Goal: Task Accomplishment & Management: Manage account settings

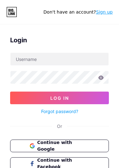
click at [88, 142] on span "Continue with Google" at bounding box center [63, 145] width 52 height 13
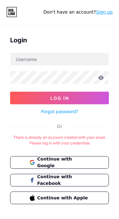
click at [98, 97] on button "Log In" at bounding box center [59, 98] width 99 height 13
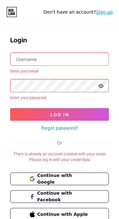
click at [70, 125] on link "Forgot password?" at bounding box center [59, 128] width 37 height 7
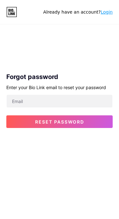
click at [87, 119] on button "Reset password" at bounding box center [59, 121] width 106 height 13
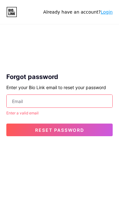
click at [110, 13] on link "Login" at bounding box center [107, 11] width 12 height 5
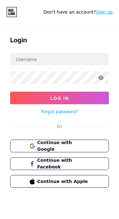
click at [71, 109] on link "Forgot password?" at bounding box center [59, 111] width 37 height 7
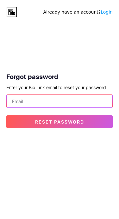
click at [71, 101] on input "email" at bounding box center [60, 101] width 106 height 13
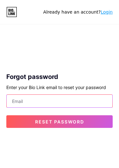
type input "Erica"
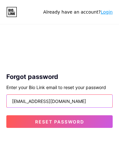
type input "[EMAIL_ADDRESS][DOMAIN_NAME]"
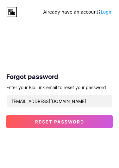
click at [91, 120] on button "Reset password" at bounding box center [59, 121] width 106 height 13
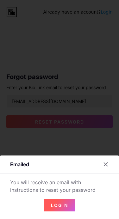
click at [64, 209] on button "Login" at bounding box center [59, 205] width 30 height 13
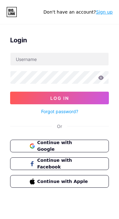
click at [13, 12] on icon at bounding box center [12, 13] width 2 height 3
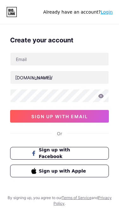
click at [106, 14] on link "Login" at bounding box center [107, 11] width 12 height 5
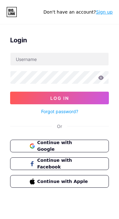
click at [87, 95] on button "Log In" at bounding box center [59, 98] width 99 height 13
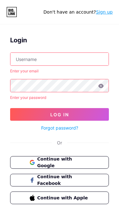
click at [71, 57] on input "text" at bounding box center [59, 59] width 98 height 13
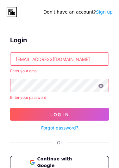
type input "[EMAIL_ADDRESS][DOMAIN_NAME]"
click at [70, 125] on link "Forgot password?" at bounding box center [59, 128] width 37 height 7
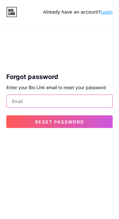
click at [81, 100] on input "email" at bounding box center [60, 101] width 106 height 13
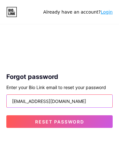
type input "[EMAIL_ADDRESS][DOMAIN_NAME]"
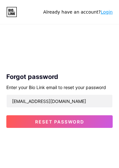
click at [94, 120] on button "Reset password" at bounding box center [59, 121] width 106 height 13
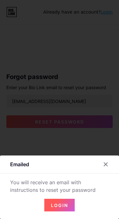
click at [64, 207] on span "Login" at bounding box center [59, 205] width 17 height 5
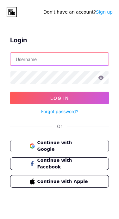
click at [65, 57] on input "text" at bounding box center [59, 59] width 98 height 13
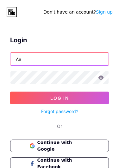
type input "A"
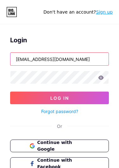
type input "[EMAIL_ADDRESS][DOMAIN_NAME]"
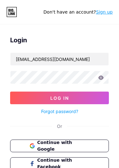
click at [79, 97] on button "Log In" at bounding box center [59, 98] width 99 height 13
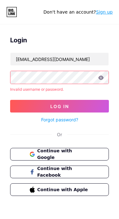
click at [103, 77] on icon at bounding box center [100, 78] width 5 height 4
click at [101, 76] on icon at bounding box center [101, 78] width 6 height 4
click at [100, 78] on icon at bounding box center [100, 78] width 5 height 4
click at [100, 77] on icon at bounding box center [100, 78] width 5 height 4
click at [102, 77] on icon at bounding box center [100, 78] width 5 height 4
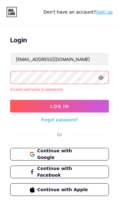
click at [100, 76] on icon at bounding box center [100, 78] width 5 height 4
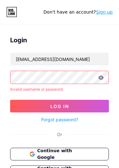
click at [98, 77] on icon at bounding box center [101, 78] width 6 height 4
click at [100, 76] on icon at bounding box center [100, 78] width 5 height 4
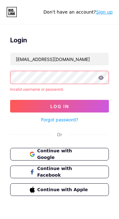
click at [101, 76] on icon at bounding box center [100, 78] width 5 height 4
click at [103, 76] on icon at bounding box center [100, 78] width 5 height 4
click at [102, 76] on icon at bounding box center [101, 78] width 6 height 4
click at [73, 101] on button "Log In" at bounding box center [59, 106] width 99 height 13
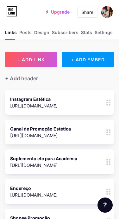
click at [106, 11] on img at bounding box center [107, 12] width 12 height 12
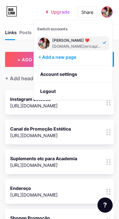
click at [62, 54] on div "+ Add a new page" at bounding box center [73, 57] width 71 height 6
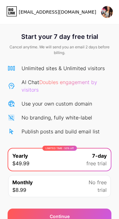
click at [107, 11] on img at bounding box center [107, 12] width 12 height 12
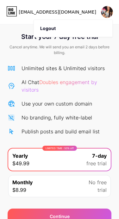
click at [90, 25] on li "Logout" at bounding box center [73, 28] width 78 height 17
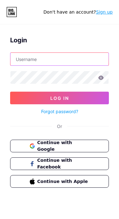
click at [78, 57] on input "text" at bounding box center [59, 59] width 98 height 13
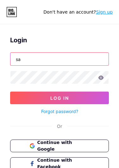
type input "s"
type input "L"
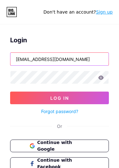
type input "[EMAIL_ADDRESS][DOMAIN_NAME]"
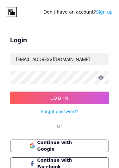
click at [77, 92] on button "Log In" at bounding box center [59, 98] width 99 height 13
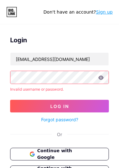
click at [87, 102] on button "Log In" at bounding box center [59, 106] width 99 height 13
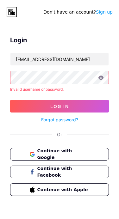
click at [100, 76] on icon at bounding box center [100, 78] width 5 height 4
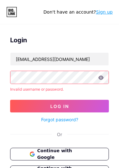
click at [96, 102] on button "Log In" at bounding box center [59, 106] width 99 height 13
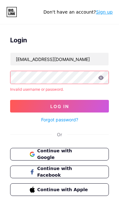
click at [69, 118] on link "Forgot password?" at bounding box center [59, 119] width 37 height 7
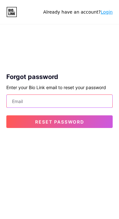
click at [79, 100] on input "email" at bounding box center [60, 101] width 106 height 13
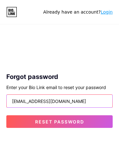
type input "[EMAIL_ADDRESS][DOMAIN_NAME]"
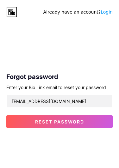
click at [81, 118] on button "Reset password" at bounding box center [59, 121] width 106 height 13
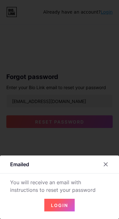
click at [66, 204] on span "Login" at bounding box center [59, 205] width 17 height 5
